Goal: Information Seeking & Learning: Learn about a topic

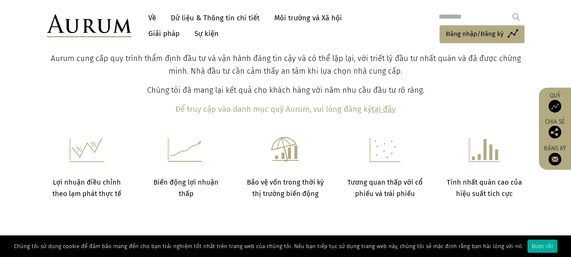
scroll to position [465, 0]
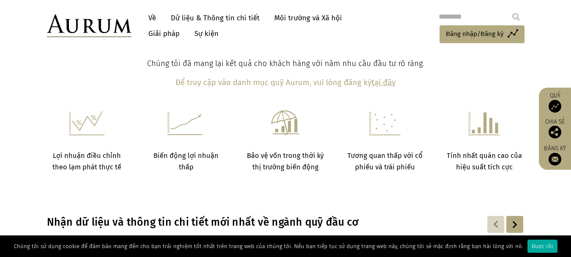
click at [555, 104] on img at bounding box center [555, 106] width 13 height 13
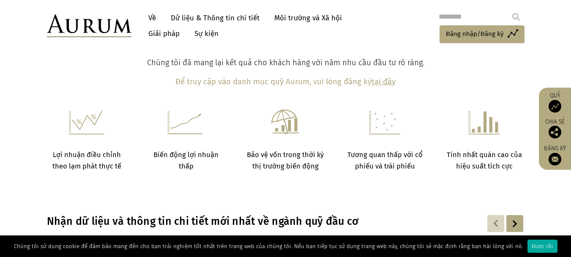
scroll to position [617, 0]
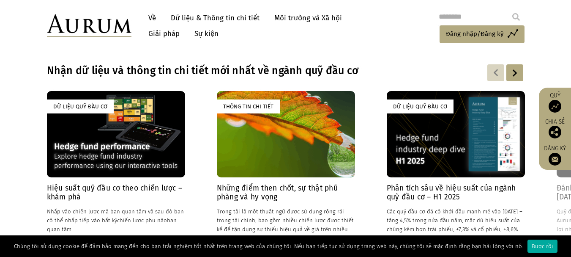
click at [161, 184] on font "Hiệu suất quỹ đầu cơ theo chiến lược – khám phá" at bounding box center [115, 193] width 136 height 18
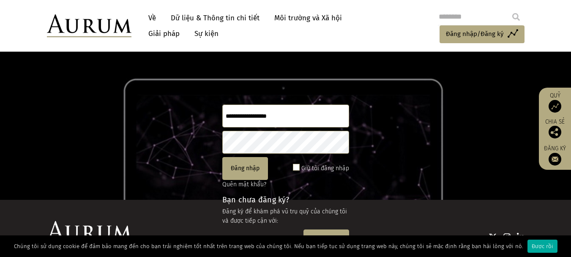
scroll to position [28, 0]
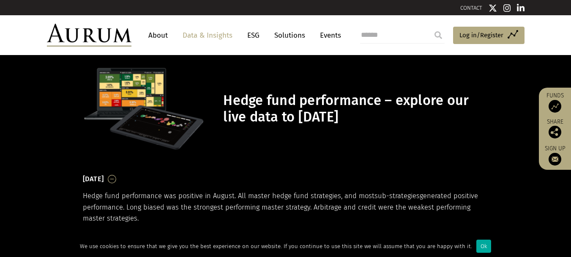
click at [162, 33] on link "About" at bounding box center [158, 35] width 28 height 16
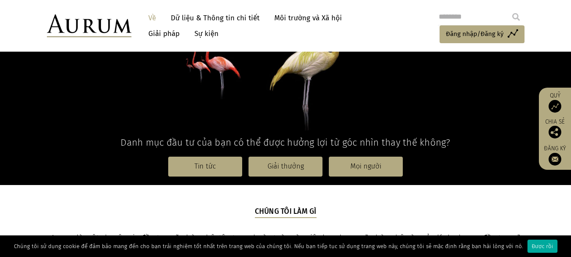
scroll to position [169, 0]
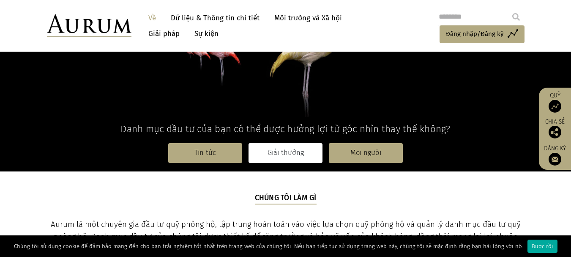
click at [273, 151] on font "Giải thưởng" at bounding box center [286, 152] width 36 height 8
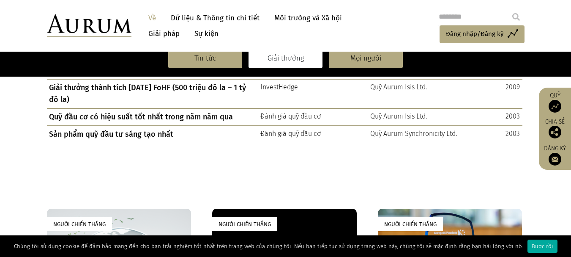
scroll to position [1154, 0]
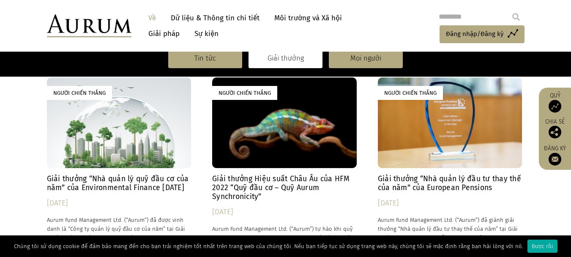
click at [53, 22] on img at bounding box center [89, 25] width 85 height 23
